Goal: Transaction & Acquisition: Book appointment/travel/reservation

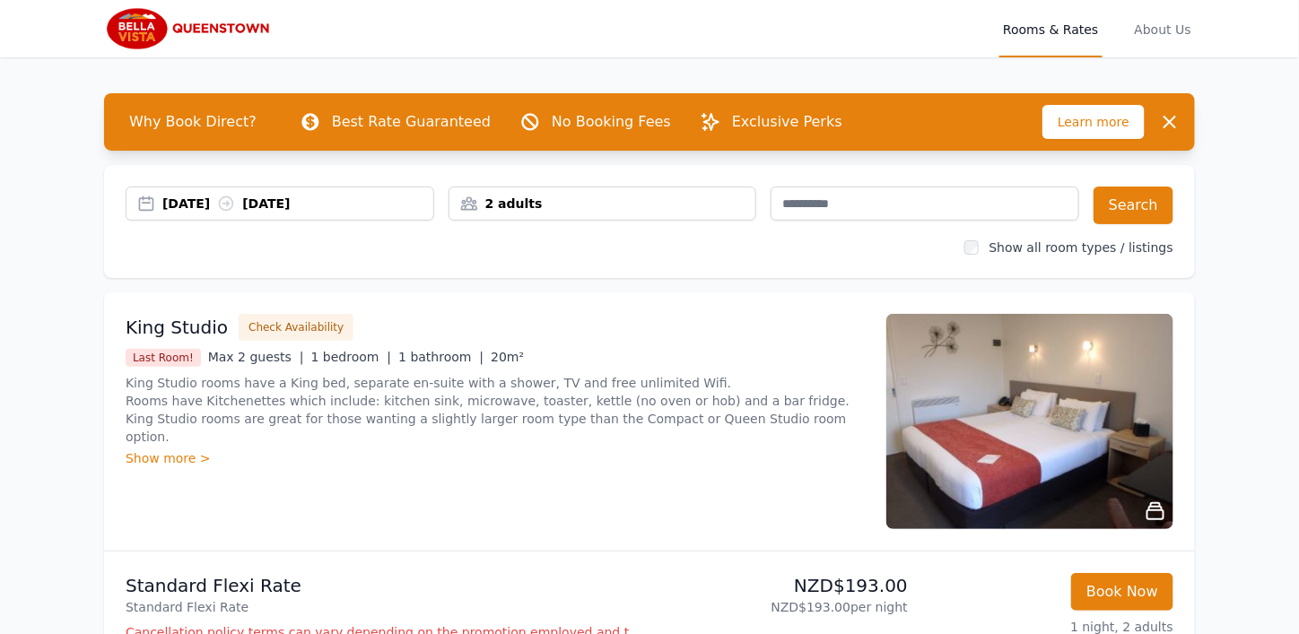
click at [218, 207] on div "[DATE] [DATE]" at bounding box center [297, 204] width 271 height 18
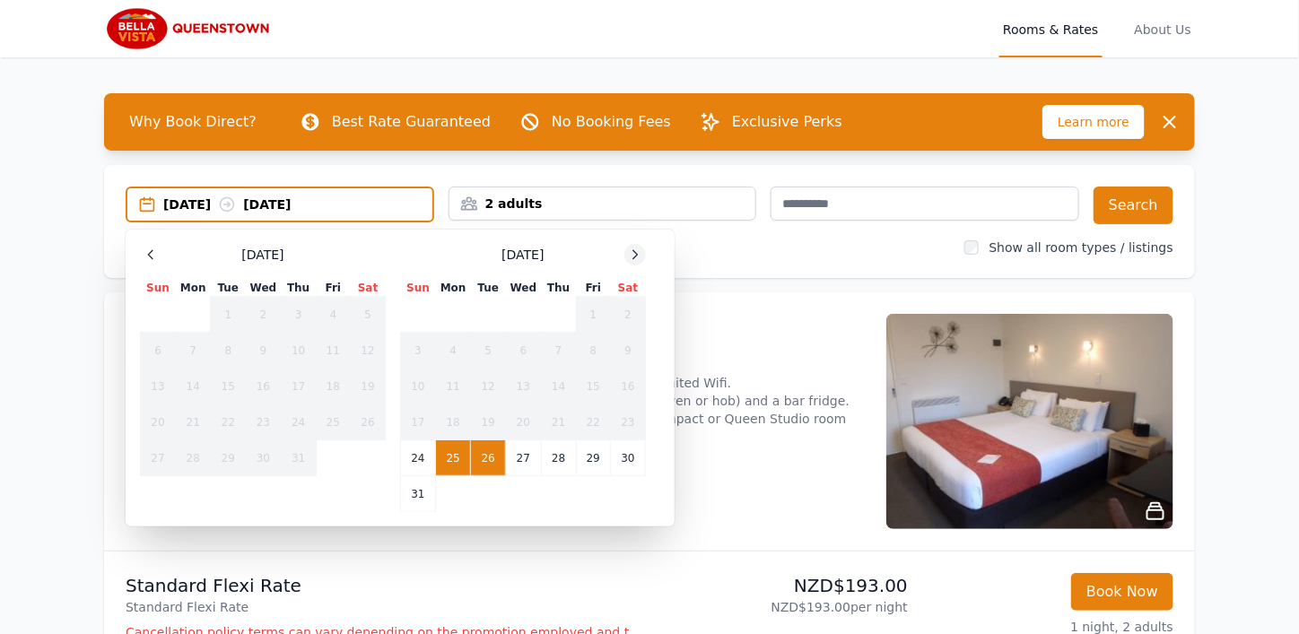
click at [640, 248] on icon at bounding box center [635, 255] width 14 height 14
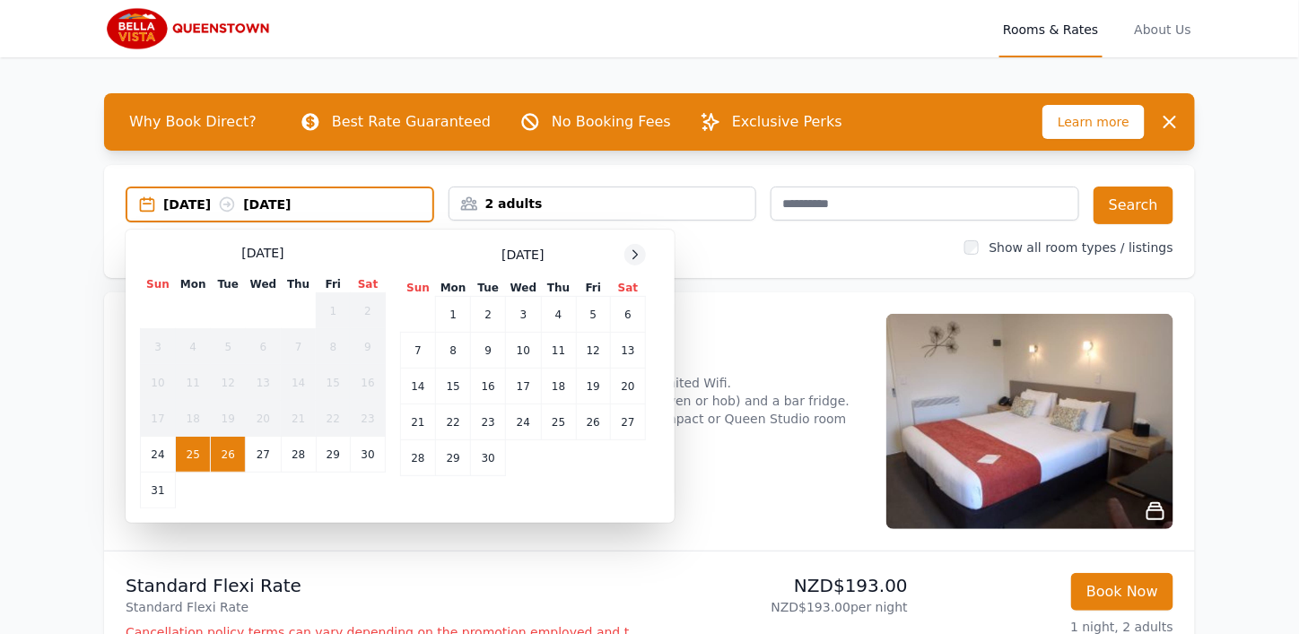
click at [639, 248] on icon at bounding box center [635, 255] width 14 height 14
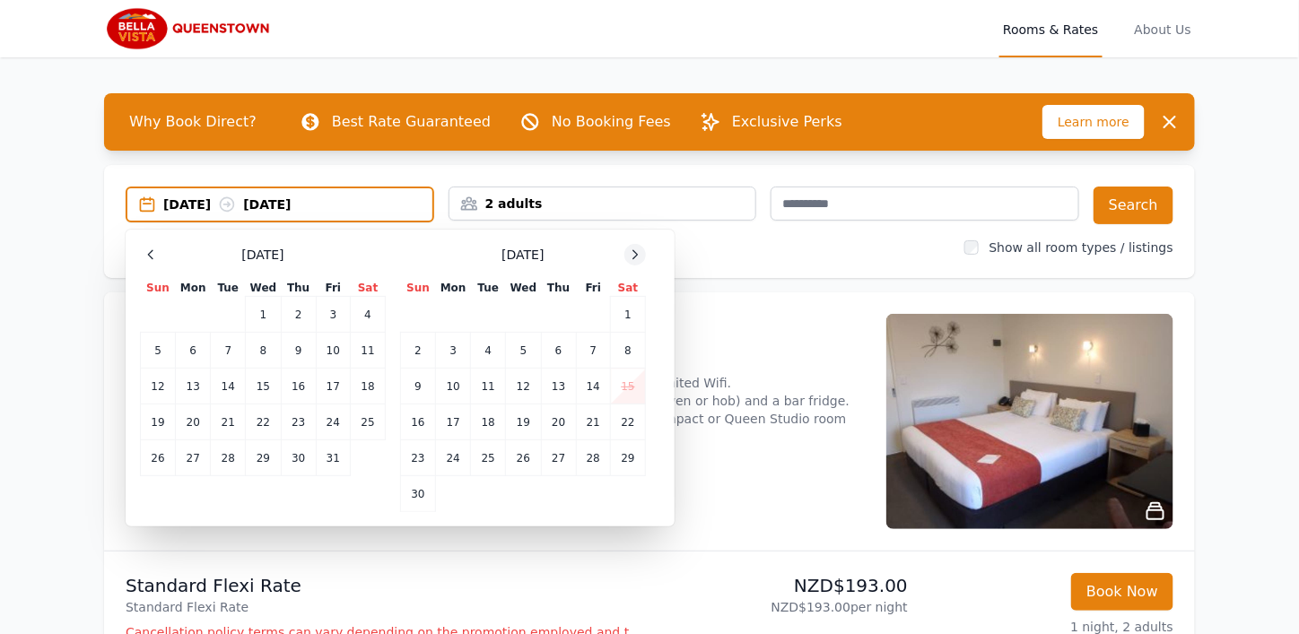
click at [639, 248] on icon at bounding box center [635, 255] width 14 height 14
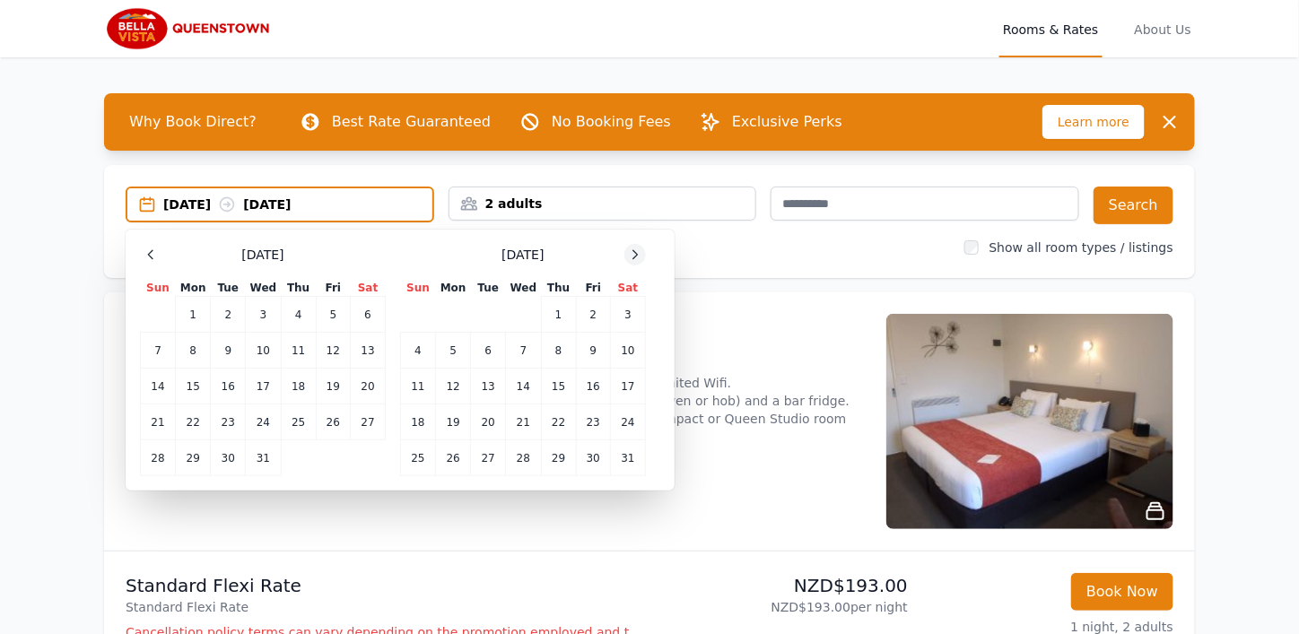
click at [639, 248] on icon at bounding box center [635, 255] width 14 height 14
click at [418, 351] on td "8" at bounding box center [418, 351] width 35 height 36
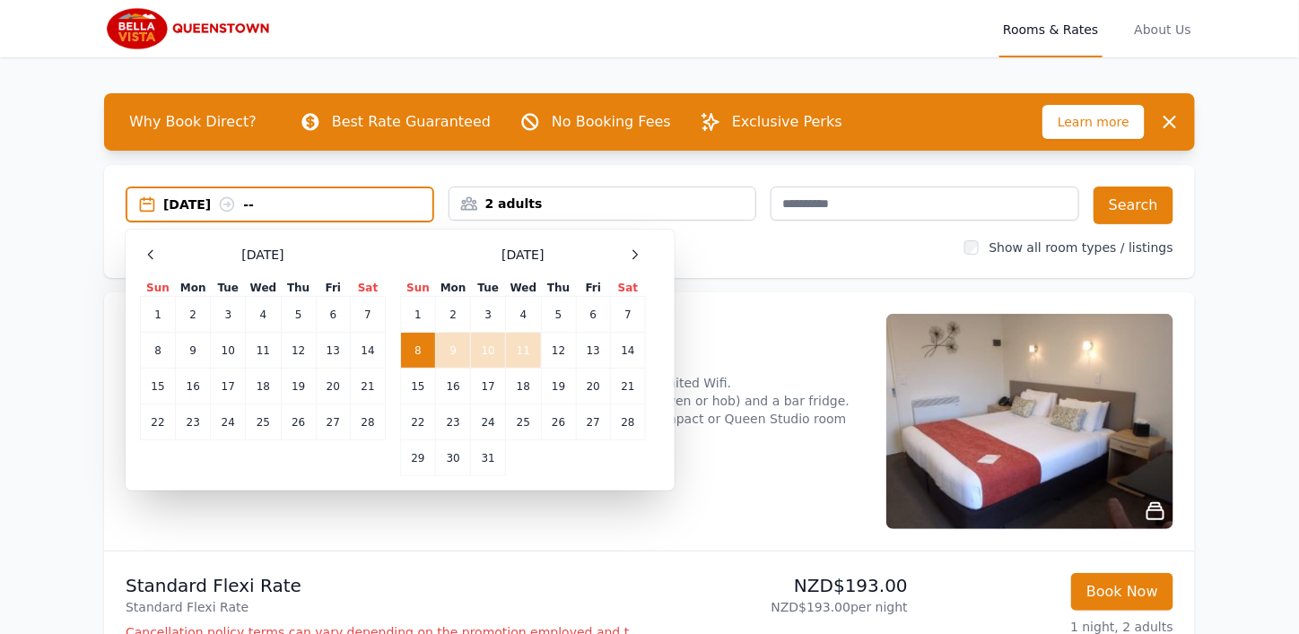
click at [526, 347] on td "11" at bounding box center [523, 351] width 35 height 36
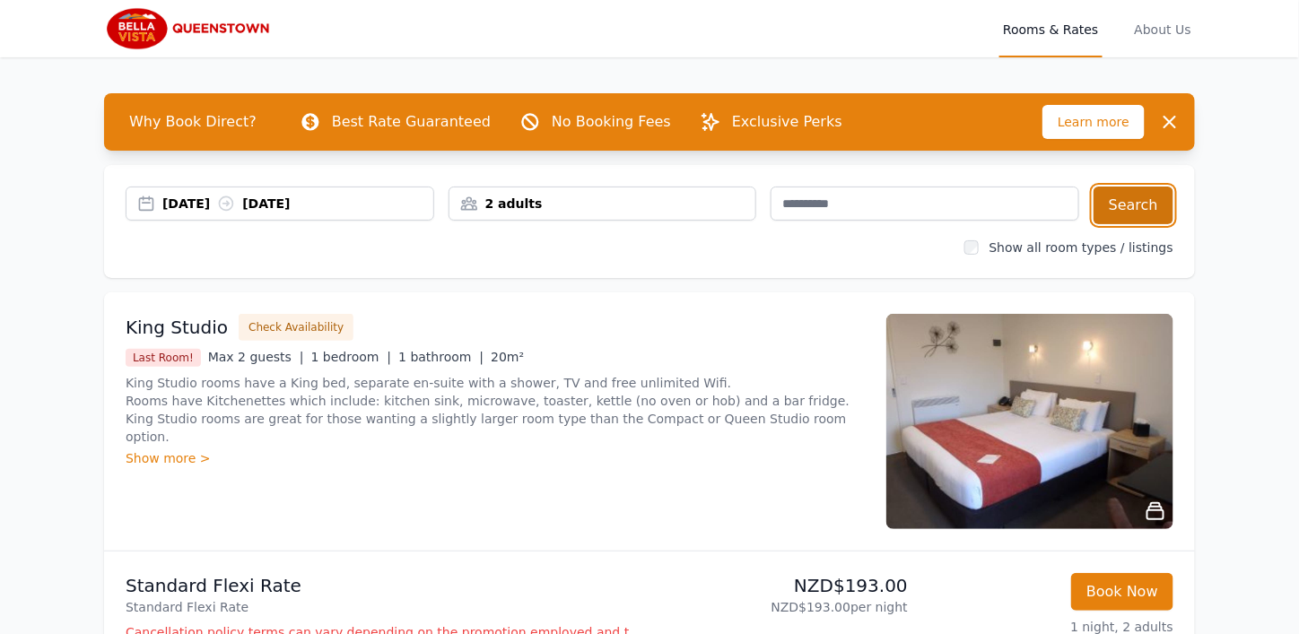
click at [1152, 200] on button "Search" at bounding box center [1133, 206] width 80 height 38
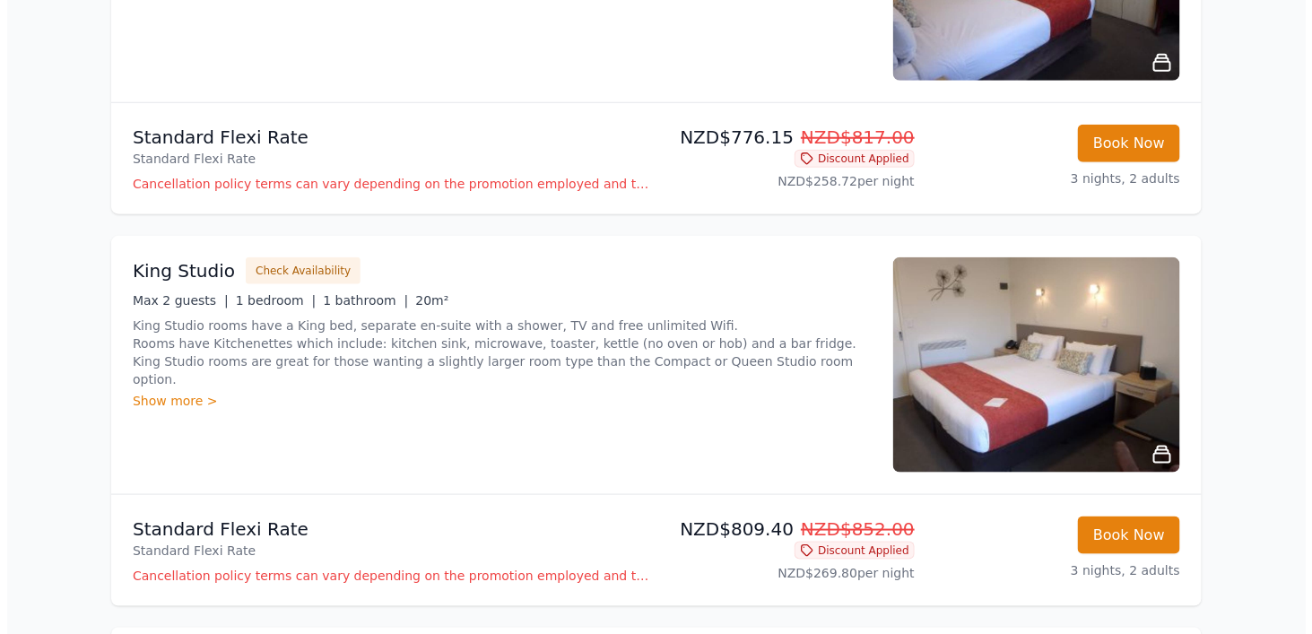
scroll to position [179, 0]
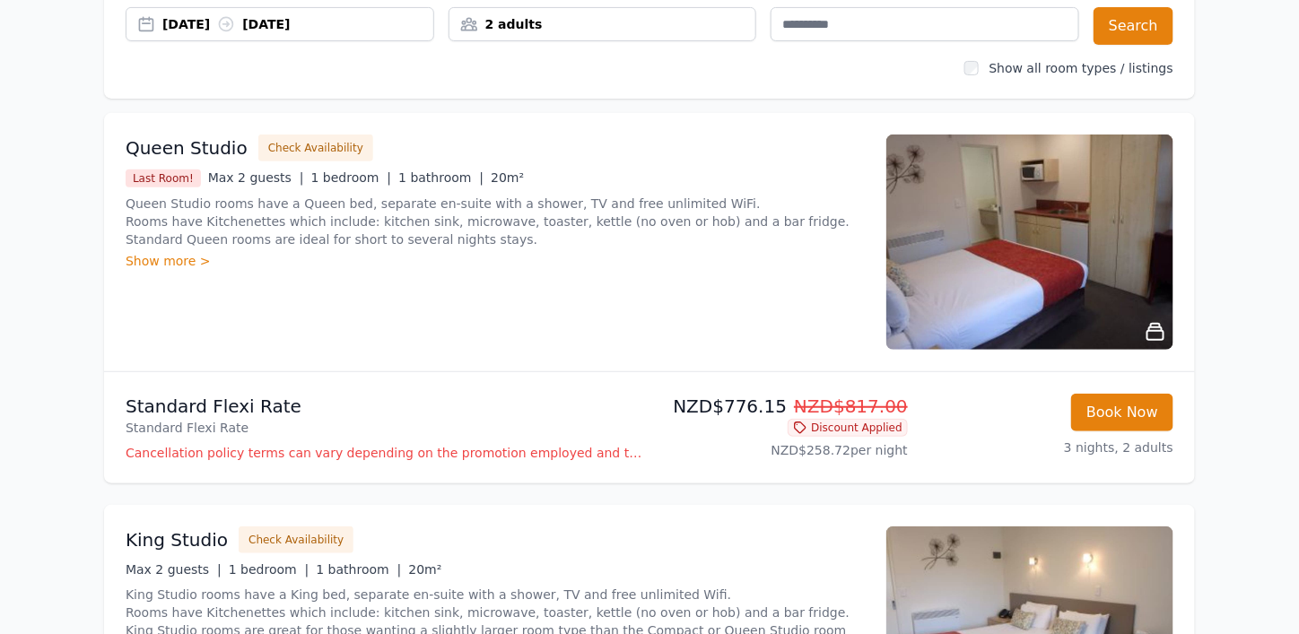
click at [1090, 279] on img at bounding box center [1029, 242] width 287 height 215
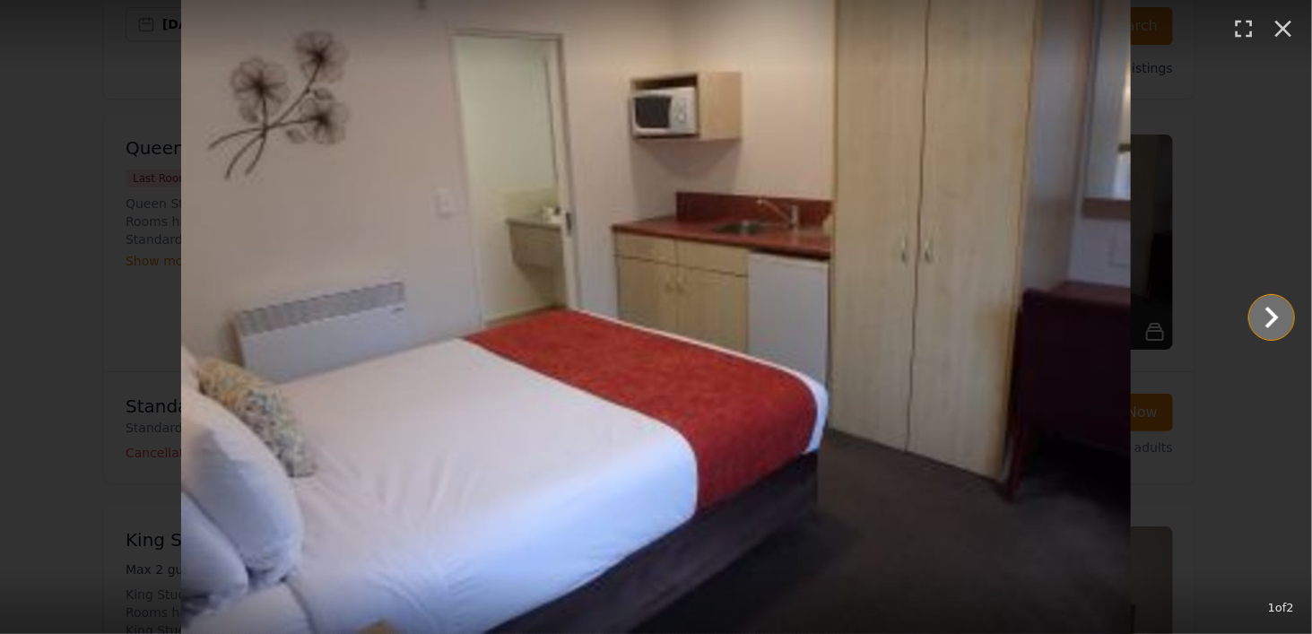
click at [1277, 314] on icon "Show slide 2 of 2" at bounding box center [1271, 317] width 43 height 43
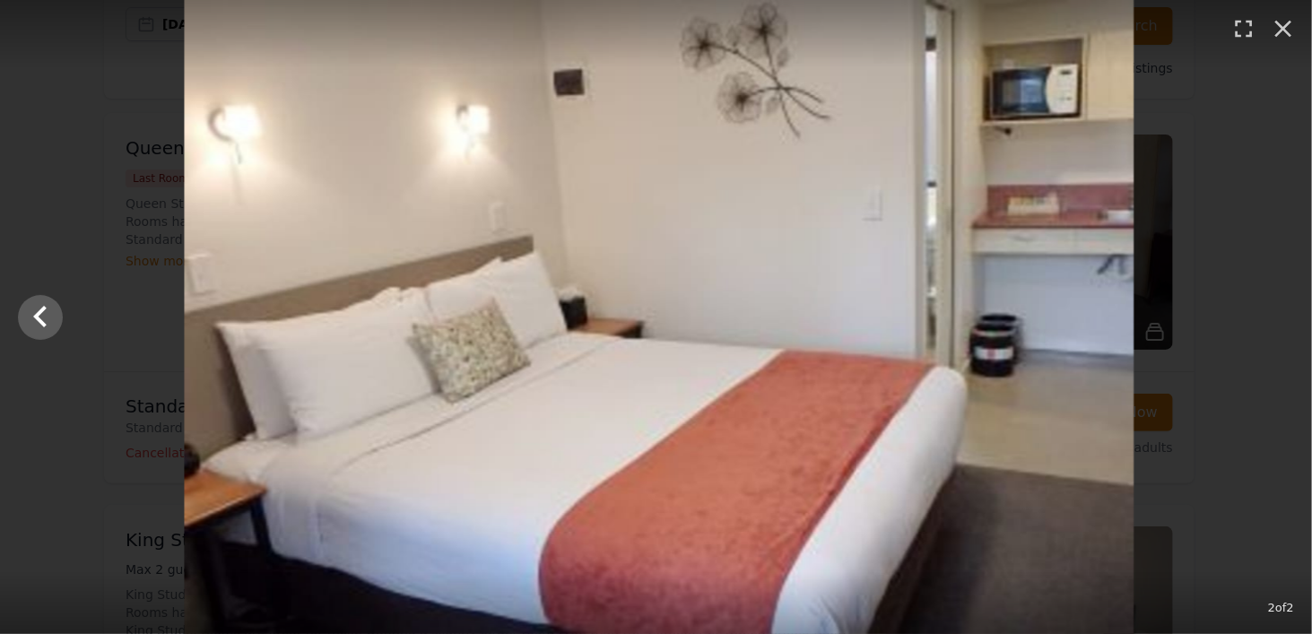
click at [1277, 314] on div at bounding box center [660, 317] width 1312 height 634
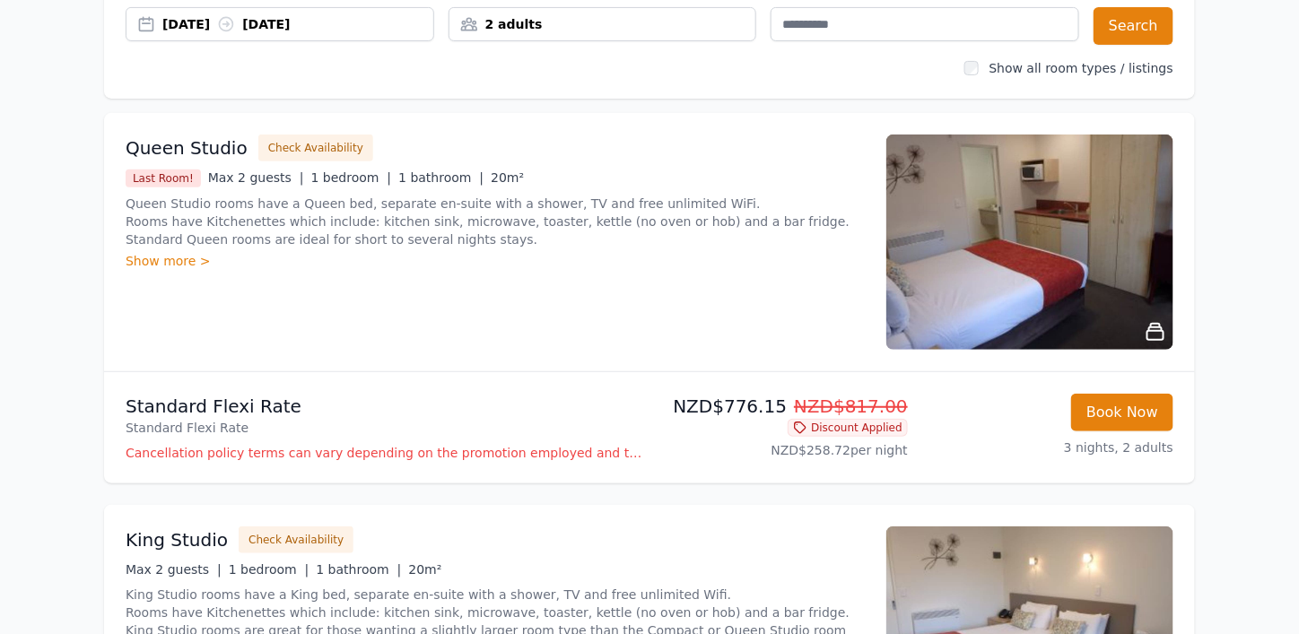
click at [1080, 277] on img at bounding box center [1029, 242] width 287 height 215
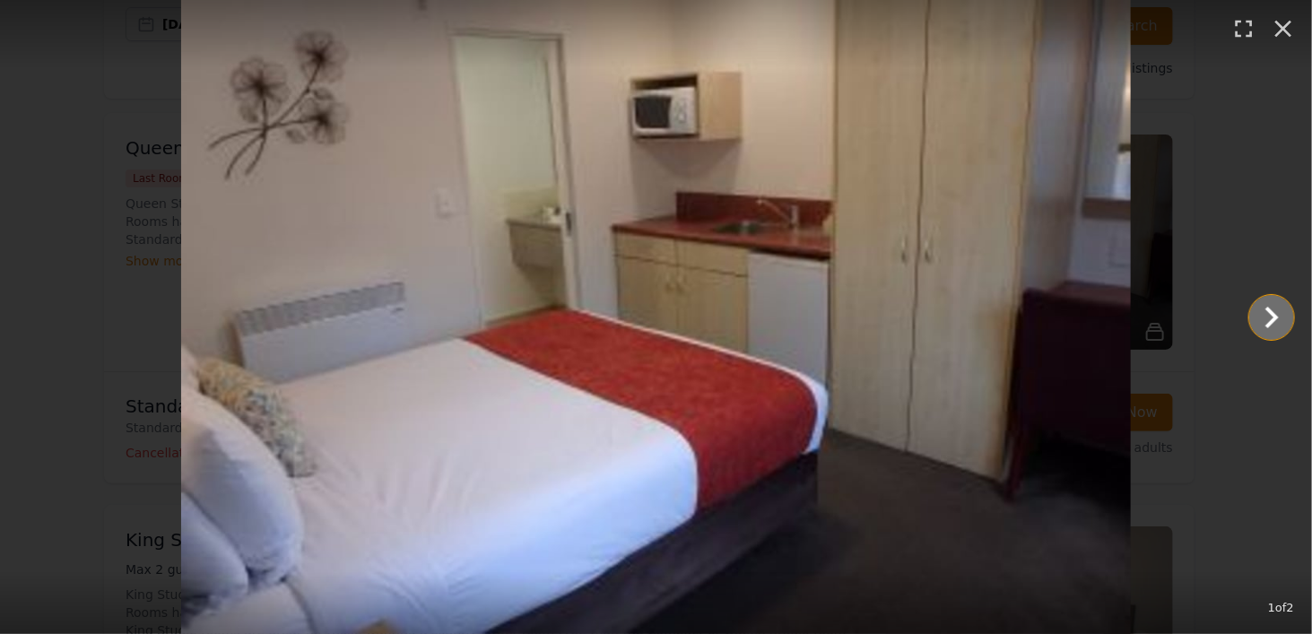
click at [1276, 320] on icon "Show slide 2 of 2" at bounding box center [1271, 317] width 43 height 43
